Goal: Task Accomplishment & Management: Use online tool/utility

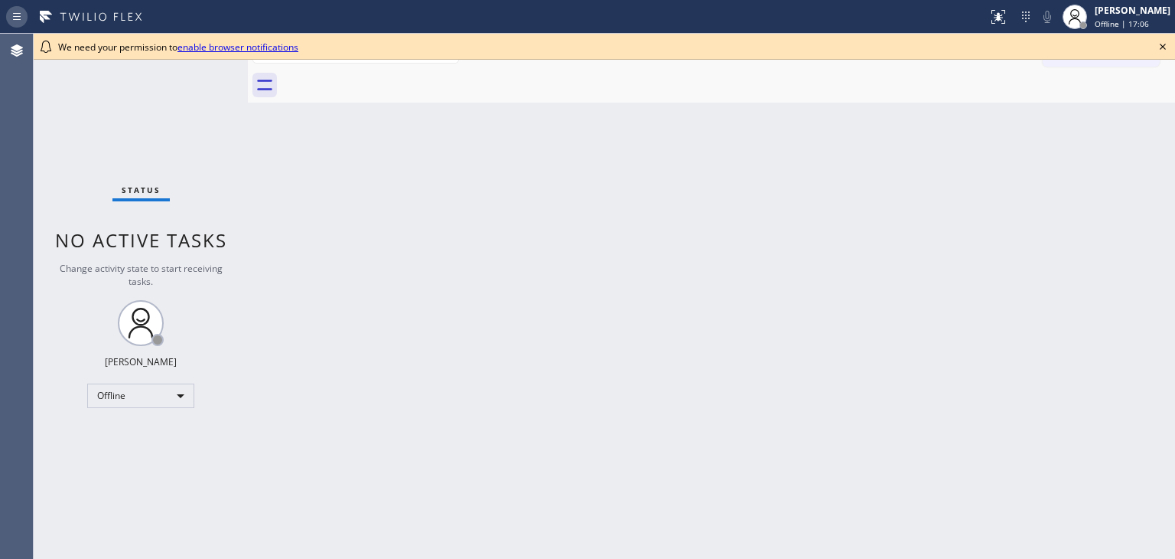
click at [24, 19] on icon at bounding box center [17, 17] width 18 height 18
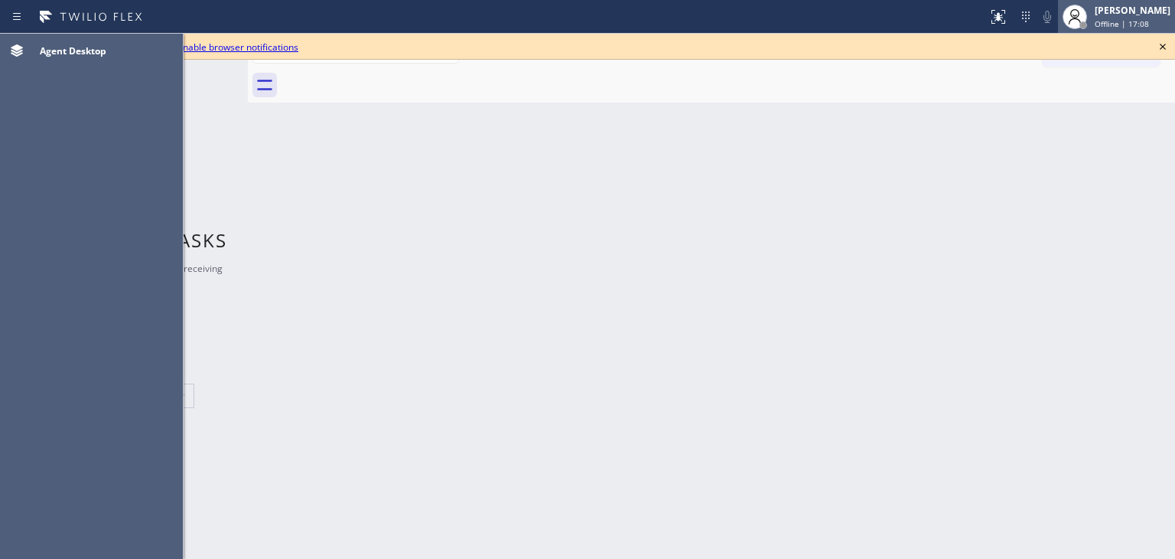
click at [1106, 11] on div "Adam Alramadan" at bounding box center [1133, 10] width 76 height 13
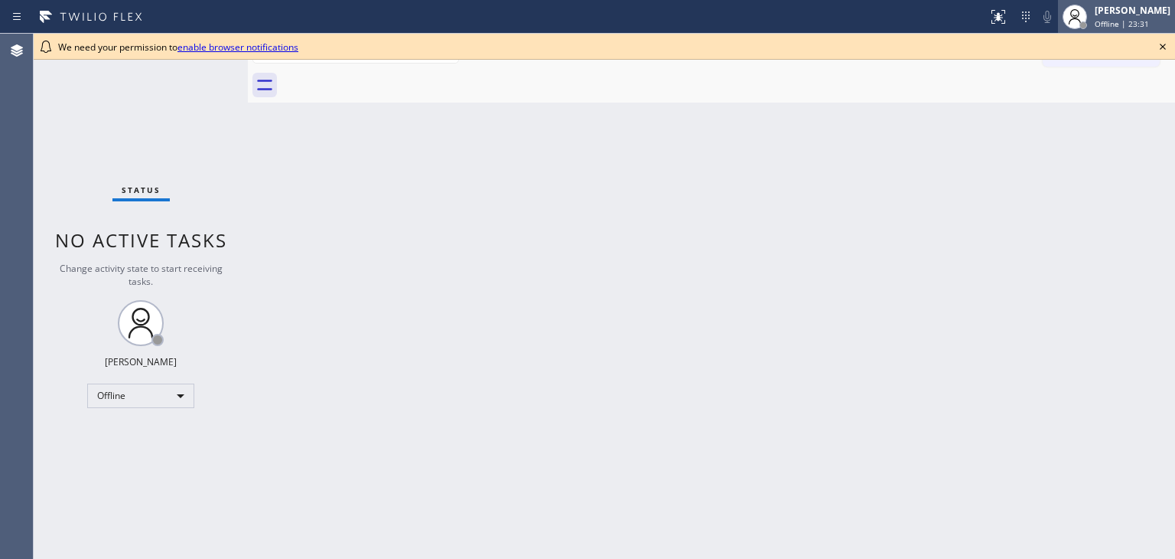
click at [1116, 25] on span "Offline | 23:31" at bounding box center [1122, 23] width 54 height 11
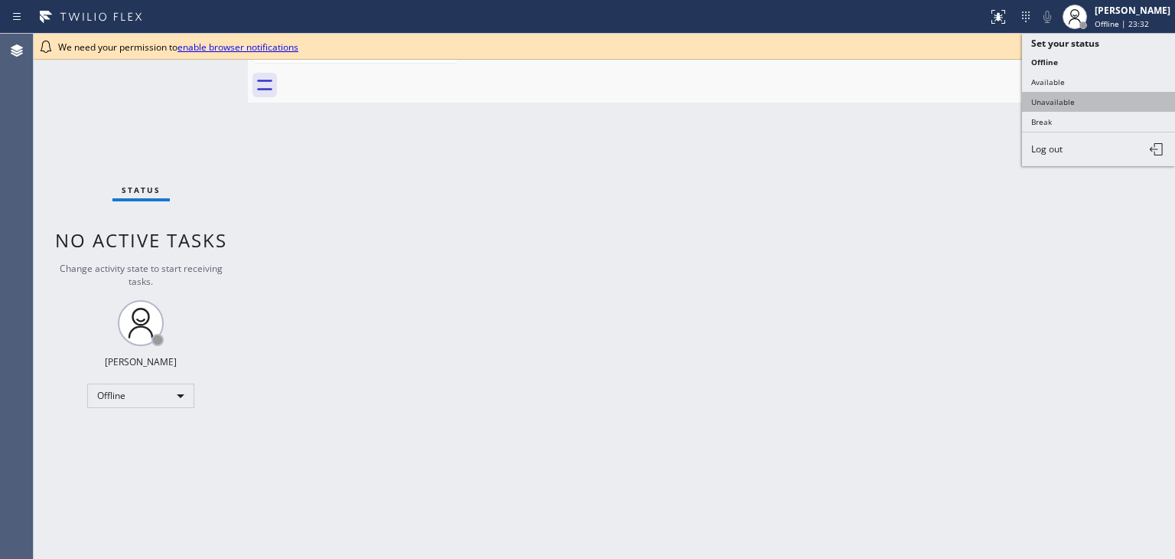
click at [1074, 100] on button "Unavailable" at bounding box center [1098, 102] width 153 height 20
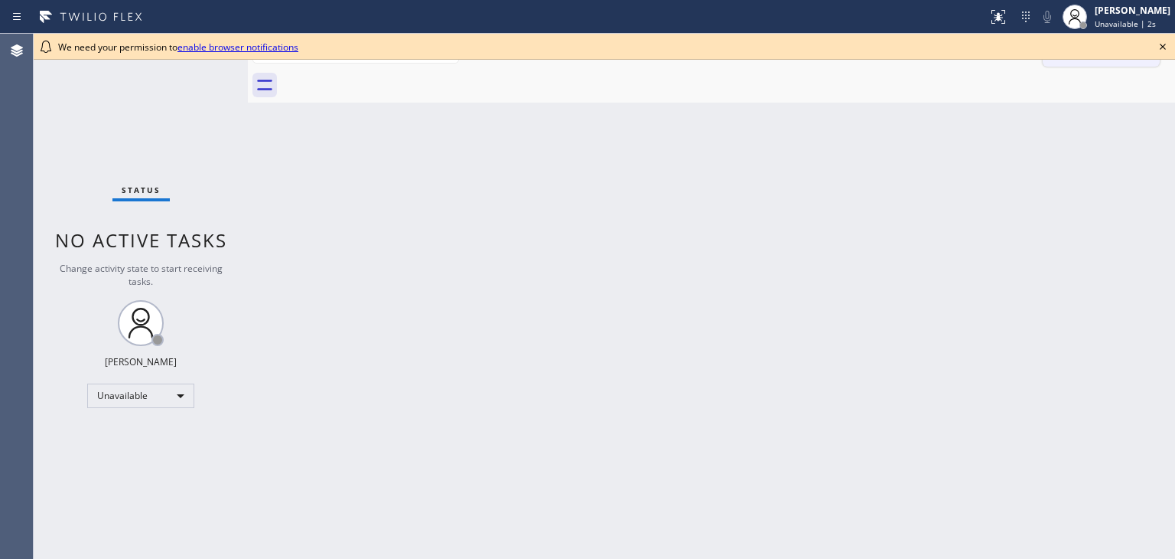
click at [1158, 46] on icon at bounding box center [1163, 46] width 18 height 18
